Goal: Use online tool/utility: Utilize a website feature to perform a specific function

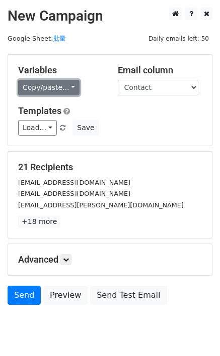
click at [35, 91] on link "Copy/paste..." at bounding box center [48, 88] width 61 height 16
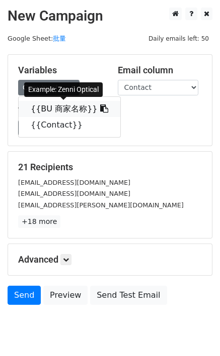
click at [43, 106] on link "{{BU 商家名称}}" at bounding box center [70, 109] width 102 height 16
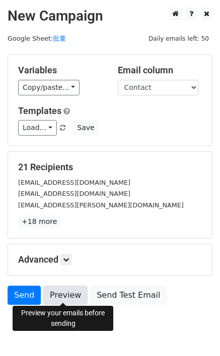
click at [58, 296] on link "Preview" at bounding box center [65, 295] width 44 height 19
click at [58, 295] on link "Preview" at bounding box center [65, 295] width 44 height 19
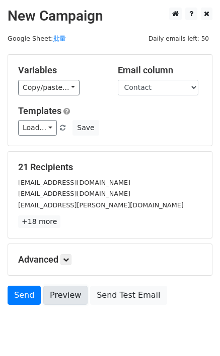
click at [58, 295] on link "Preview" at bounding box center [65, 295] width 44 height 19
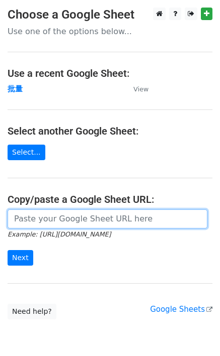
click at [29, 224] on input "url" at bounding box center [108, 219] width 200 height 19
paste input "[URL][DOMAIN_NAME]"
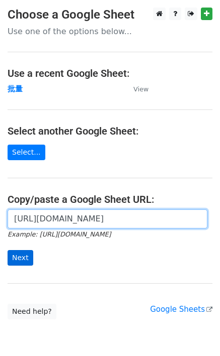
scroll to position [0, 265]
type input "[URL][DOMAIN_NAME]"
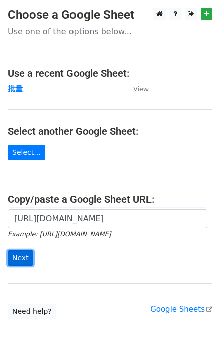
click at [20, 263] on input "Next" at bounding box center [21, 258] width 26 height 16
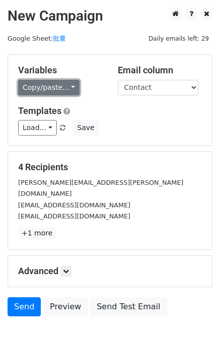
click at [53, 87] on link "Copy/paste..." at bounding box center [48, 88] width 61 height 16
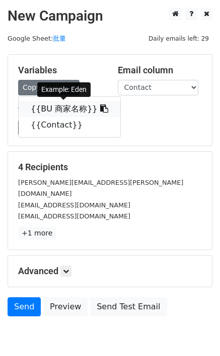
click at [61, 111] on link "{{BU 商家名称}}" at bounding box center [70, 109] width 102 height 16
